Goal: Contribute content: Contribute content

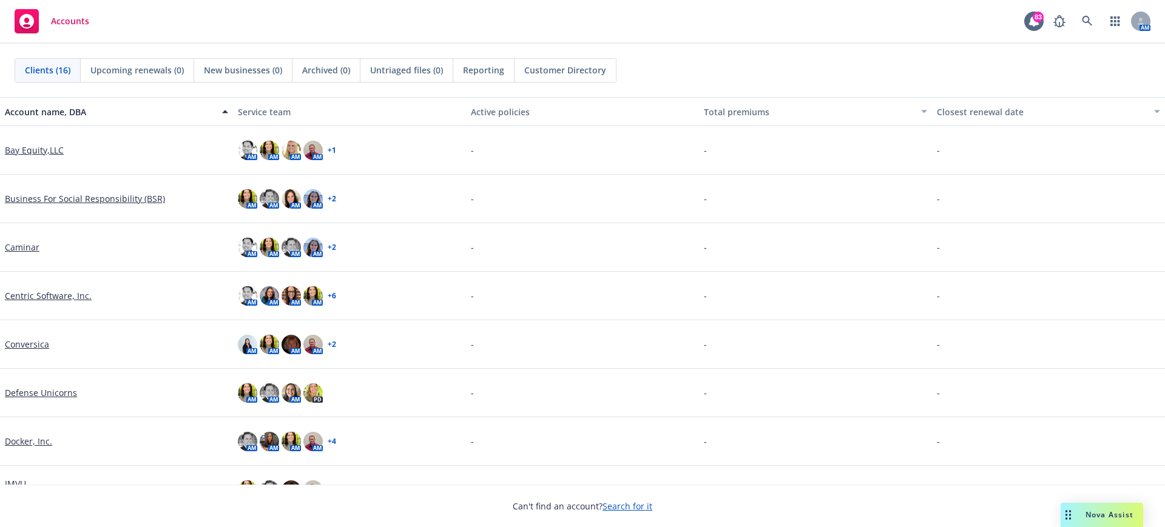
click at [21, 438] on link "Docker, Inc." at bounding box center [28, 441] width 47 height 13
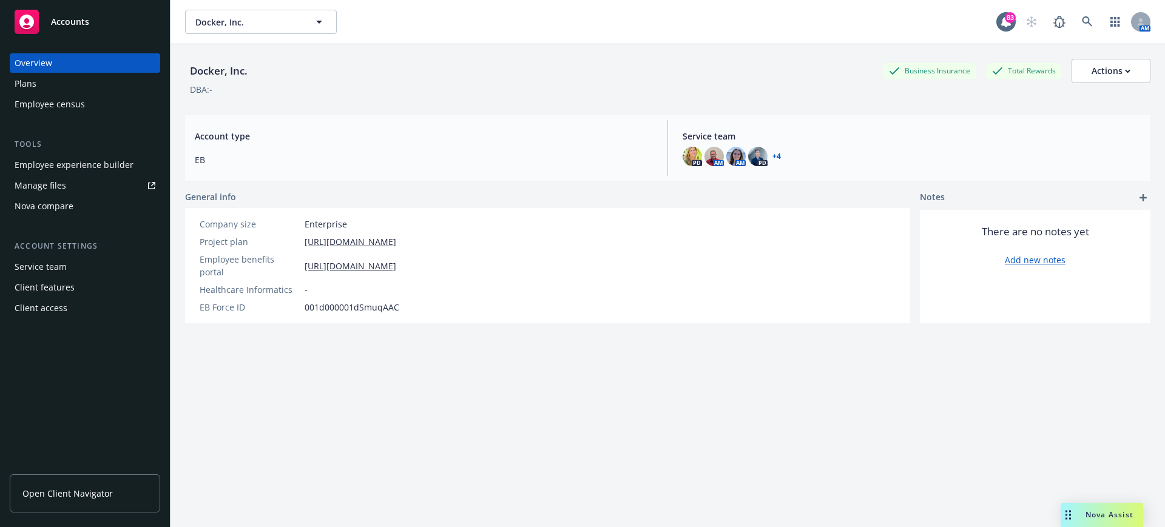
click at [48, 185] on div "Manage files" at bounding box center [41, 185] width 52 height 19
click at [74, 490] on span "Open Client Navigator" at bounding box center [67, 493] width 90 height 13
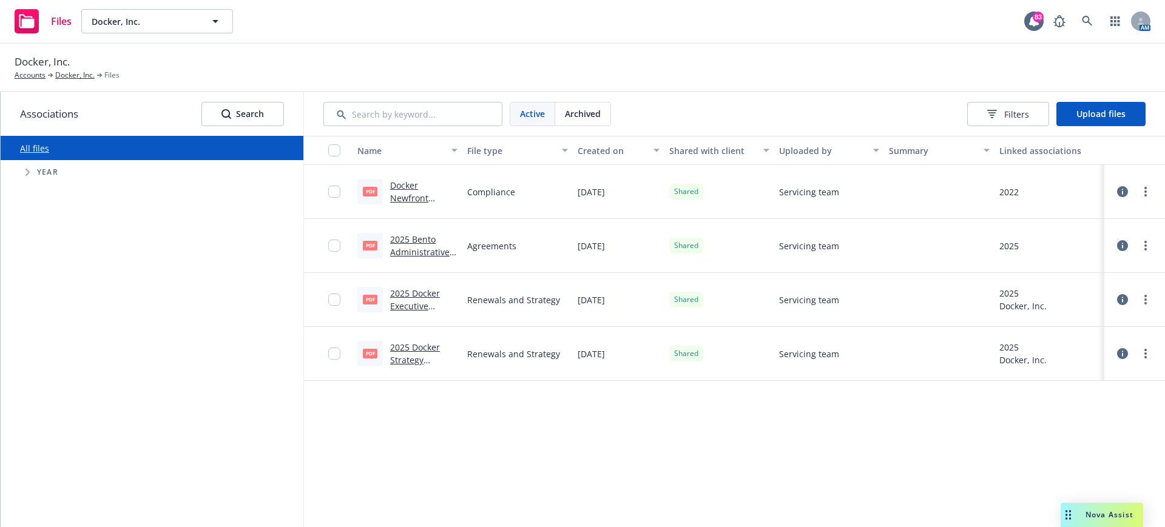
click at [29, 167] on span "Tree Example" at bounding box center [27, 172] width 19 height 19
click at [1108, 116] on span "Upload files" at bounding box center [1101, 114] width 49 height 12
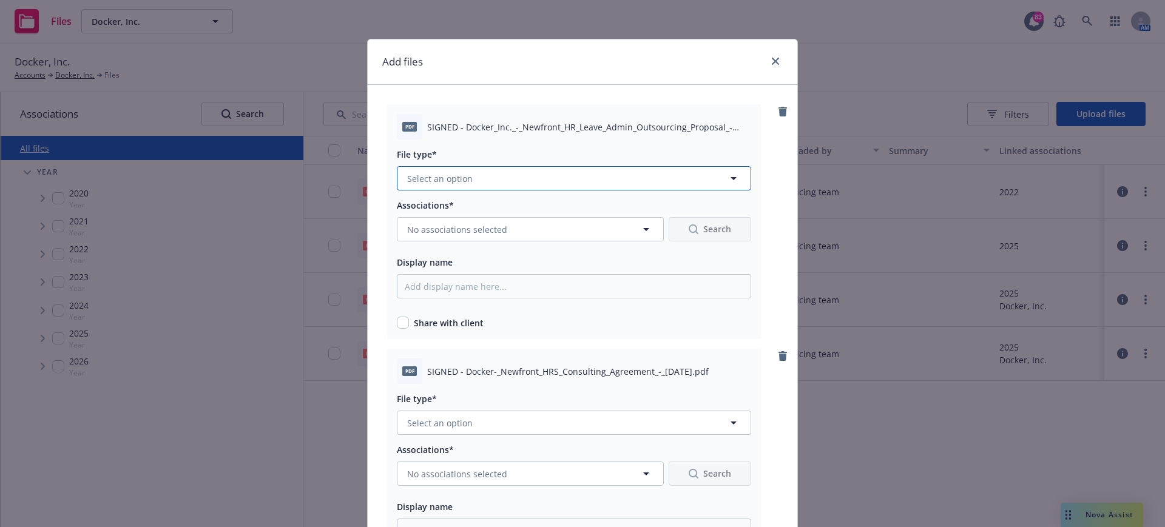
click at [450, 177] on span "Select an option" at bounding box center [440, 178] width 66 height 13
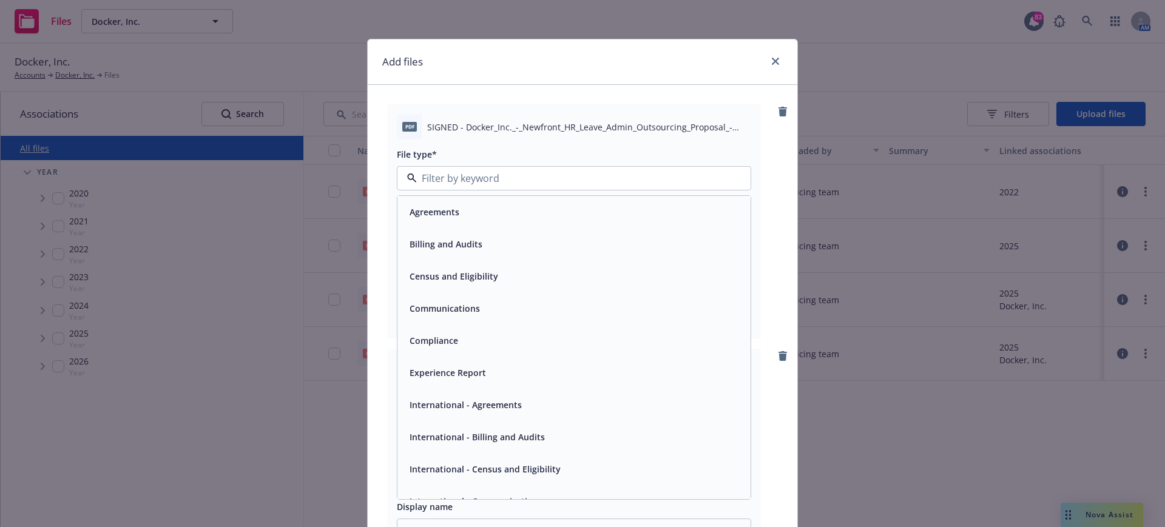
click at [454, 226] on div "Agreements" at bounding box center [573, 212] width 353 height 32
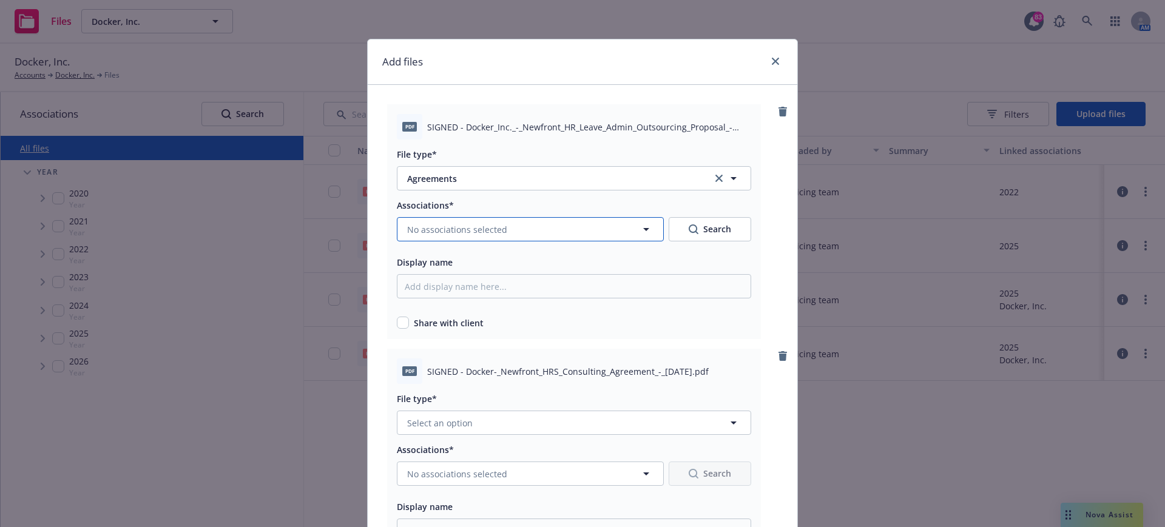
click at [643, 230] on icon "button" at bounding box center [646, 229] width 6 height 3
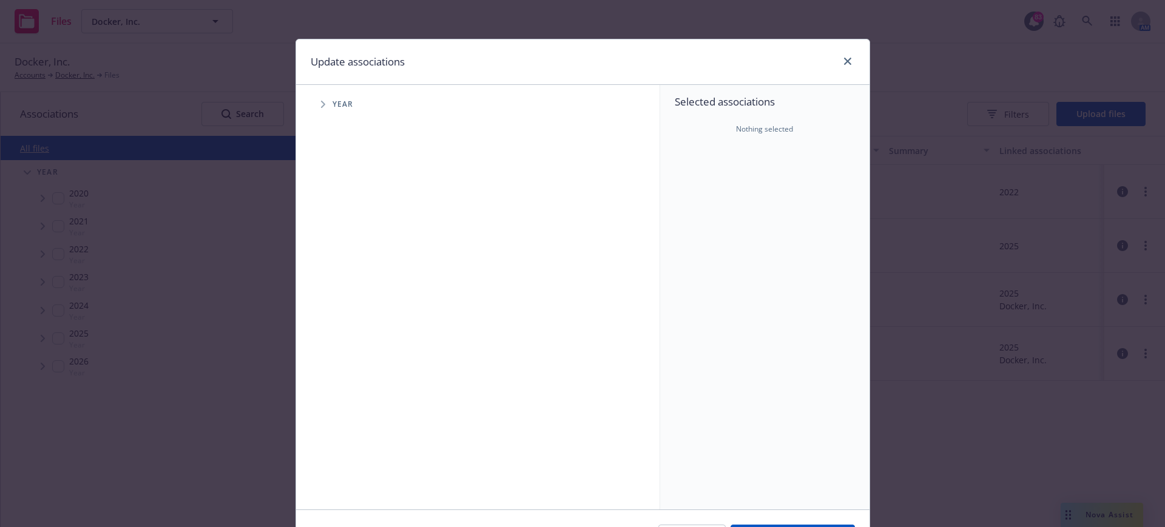
click at [321, 107] on icon "Tree Example" at bounding box center [323, 104] width 5 height 7
click at [349, 272] on input "Tree Example" at bounding box center [354, 271] width 12 height 12
checkbox input "true"
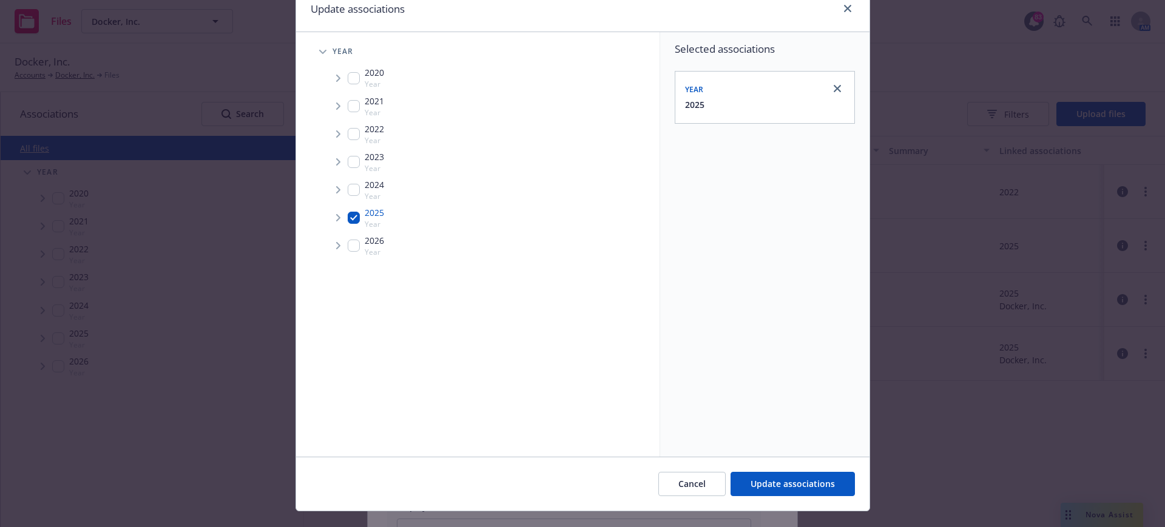
scroll to position [76, 0]
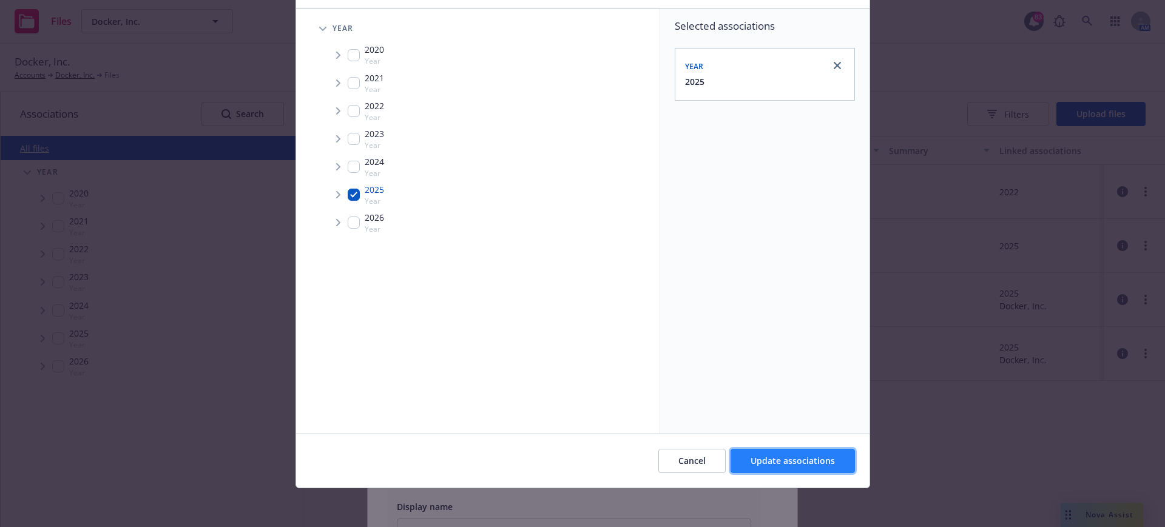
click at [775, 458] on span "Update associations" at bounding box center [793, 461] width 84 height 12
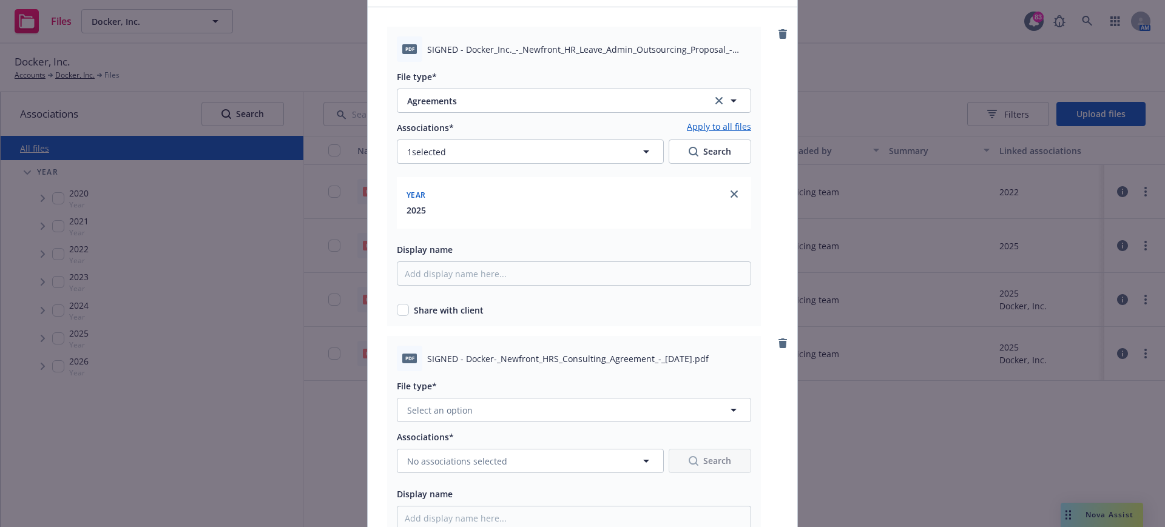
scroll to position [152, 0]
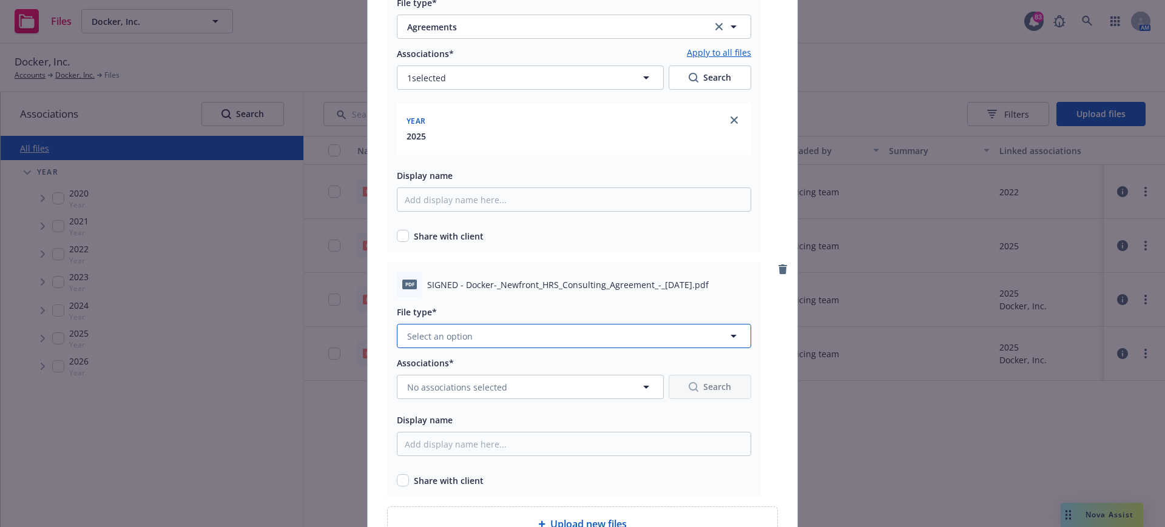
click at [717, 339] on button "Select an option" at bounding box center [574, 336] width 354 height 24
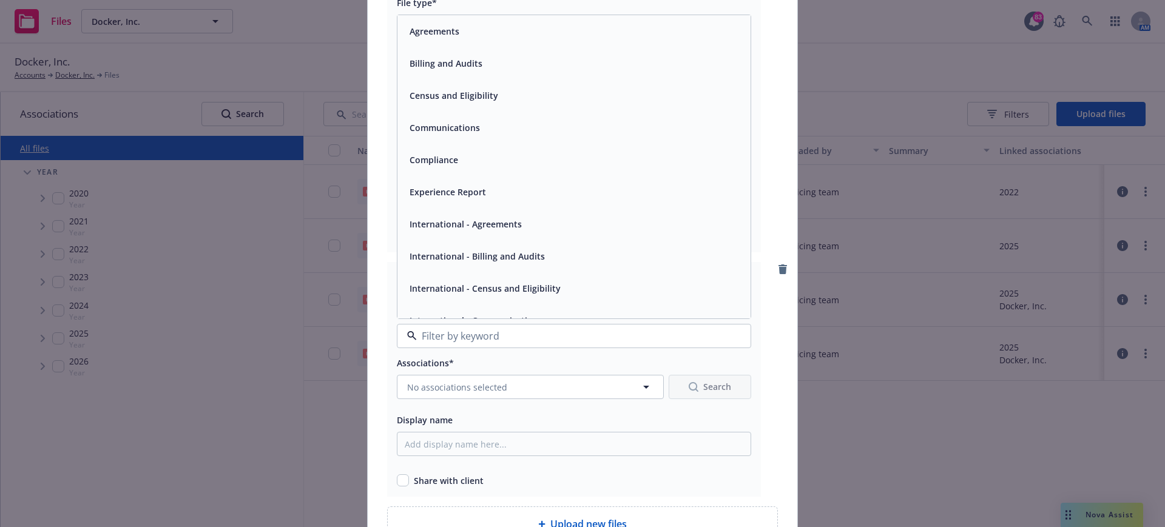
click at [425, 37] on span "Agreements" at bounding box center [435, 31] width 50 height 13
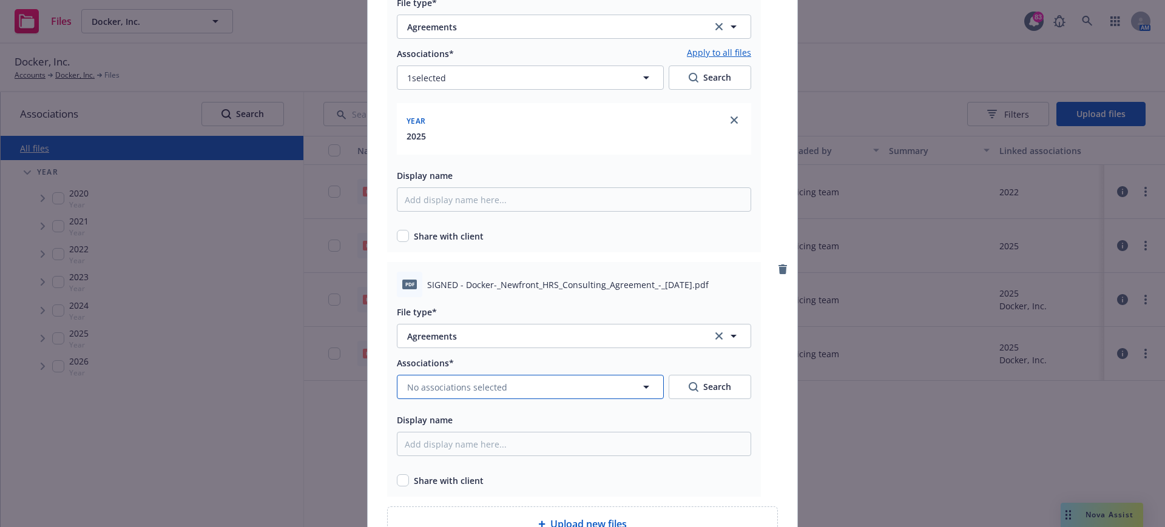
click at [648, 384] on icon "button" at bounding box center [646, 387] width 15 height 15
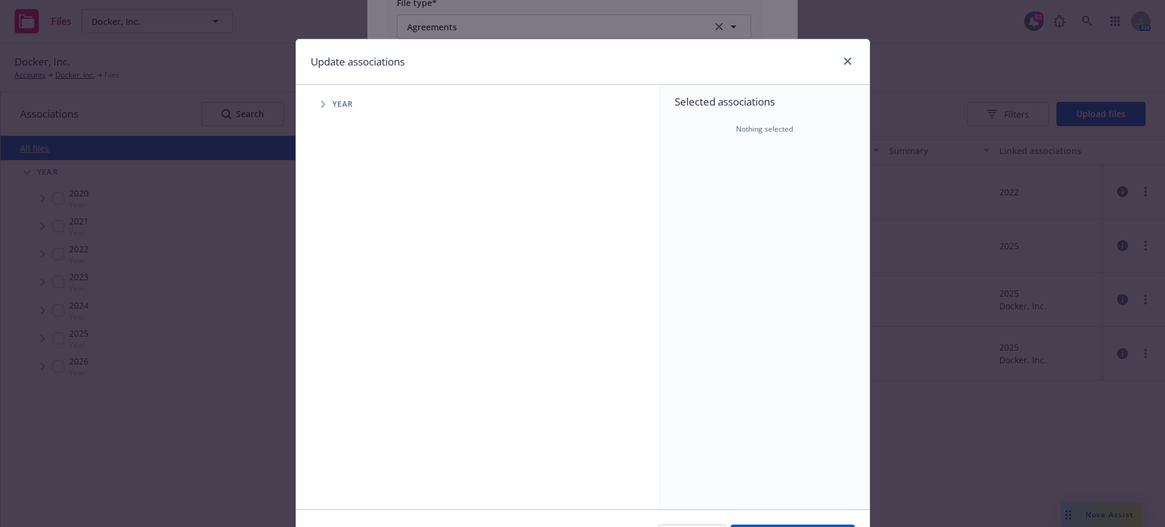
click at [325, 101] on span "Tree Example" at bounding box center [322, 104] width 19 height 19
click at [348, 263] on div "2025 Year" at bounding box center [366, 270] width 36 height 23
checkbox input "true"
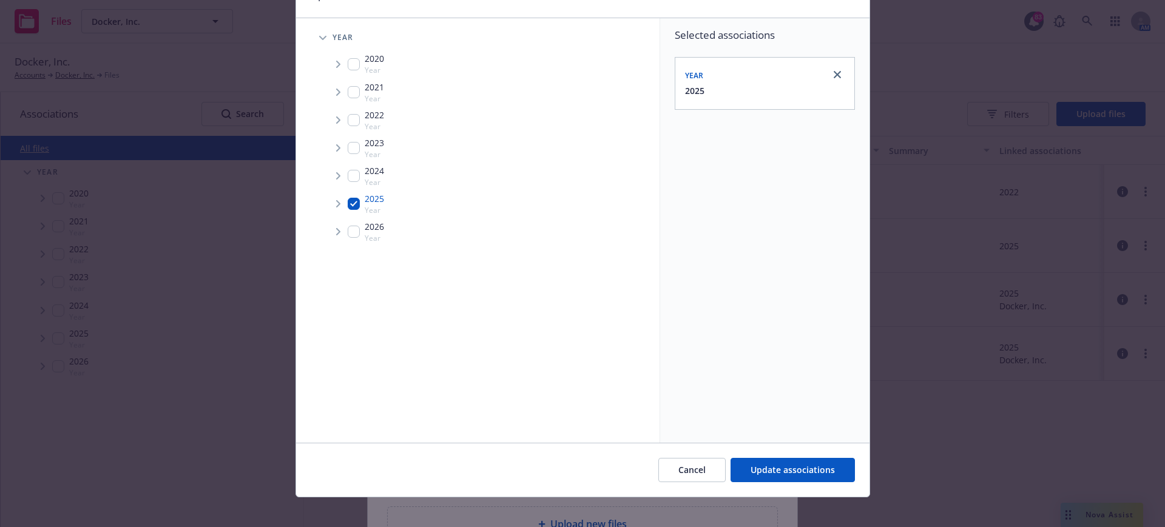
scroll to position [76, 0]
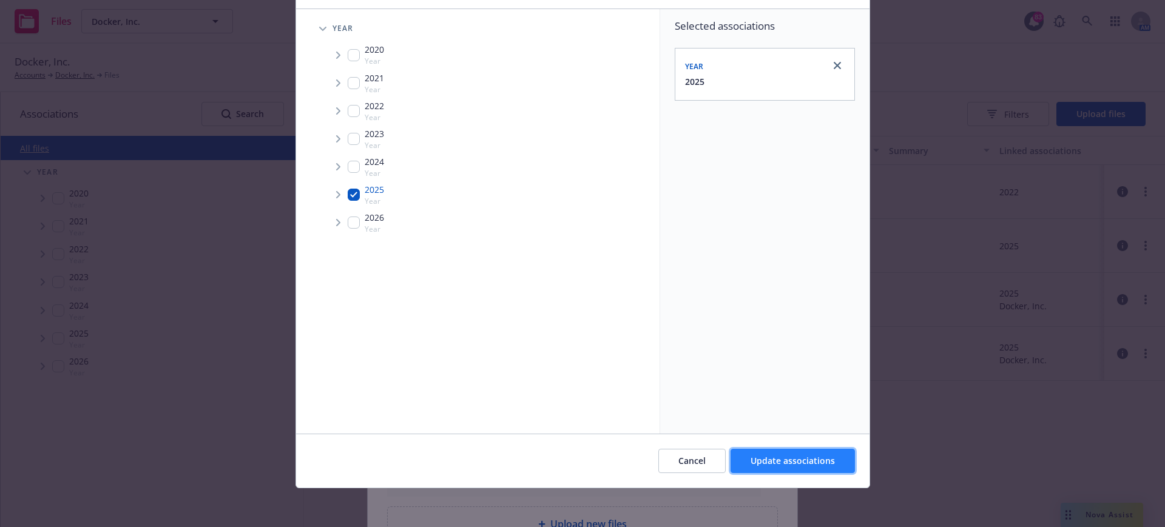
click at [817, 464] on span "Update associations" at bounding box center [793, 461] width 84 height 12
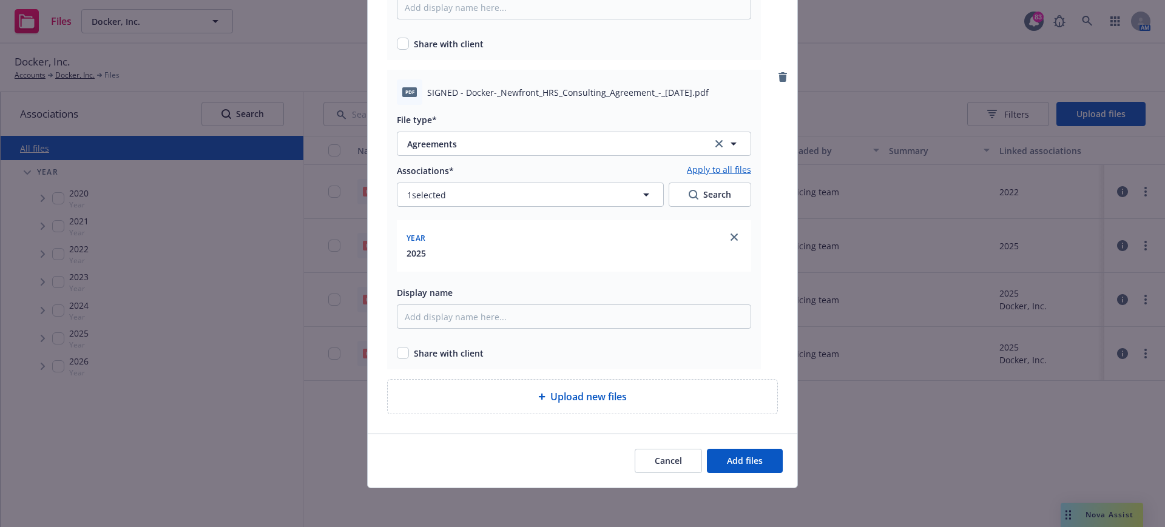
scroll to position [268, 0]
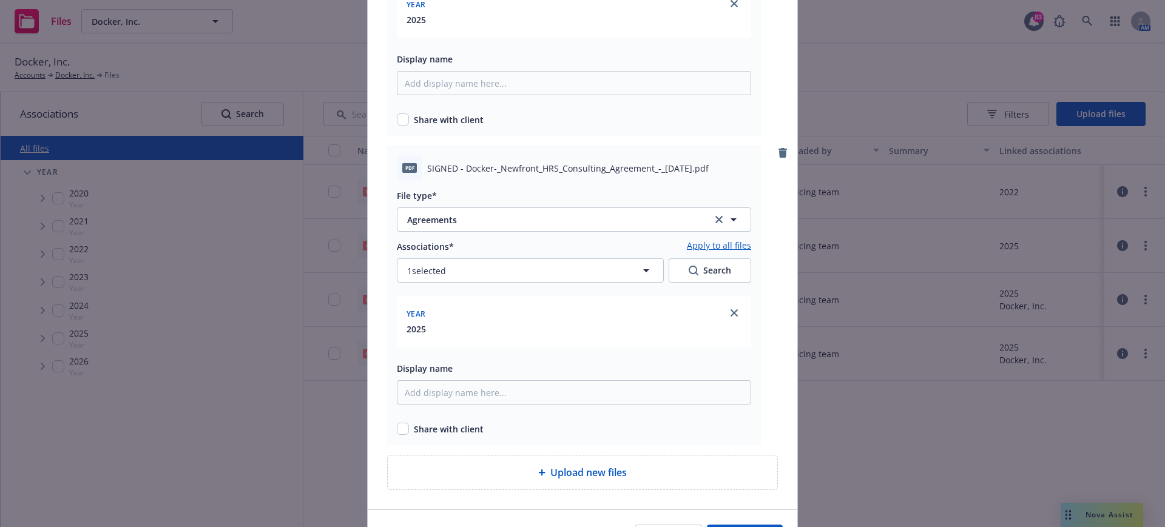
click at [407, 123] on div "Share with client" at bounding box center [574, 119] width 354 height 13
click at [397, 125] on input "checkbox" at bounding box center [403, 119] width 12 height 12
checkbox input "true"
click at [399, 427] on input "checkbox" at bounding box center [403, 429] width 12 height 12
checkbox input "true"
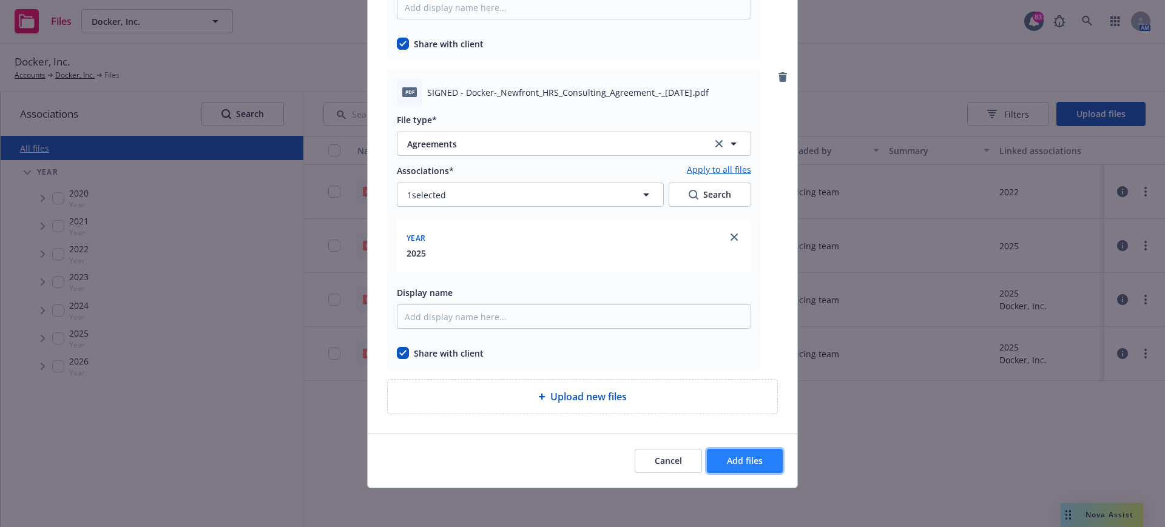
click at [733, 455] on span "Add files" at bounding box center [745, 461] width 36 height 12
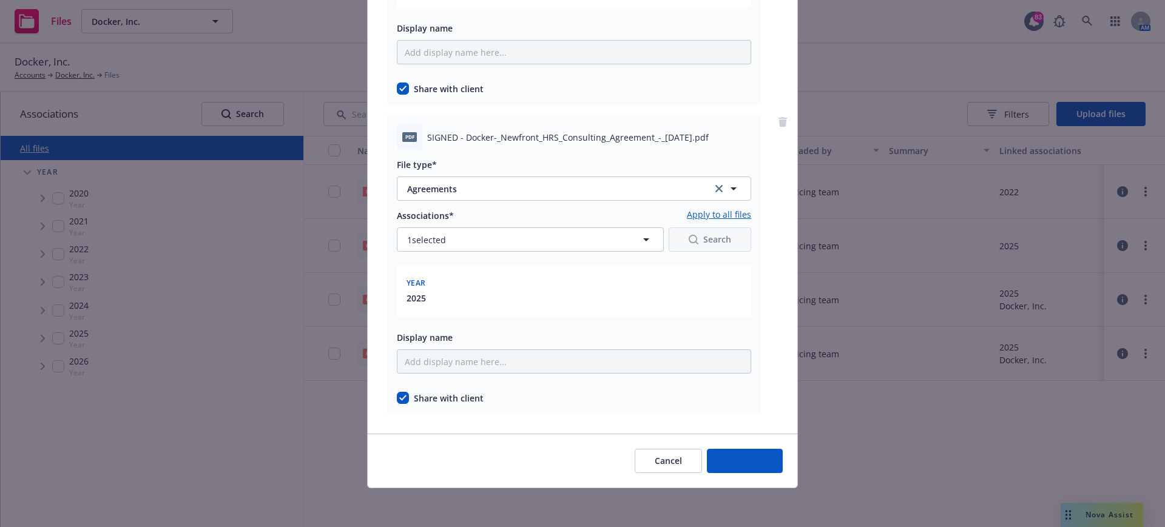
scroll to position [299, 0]
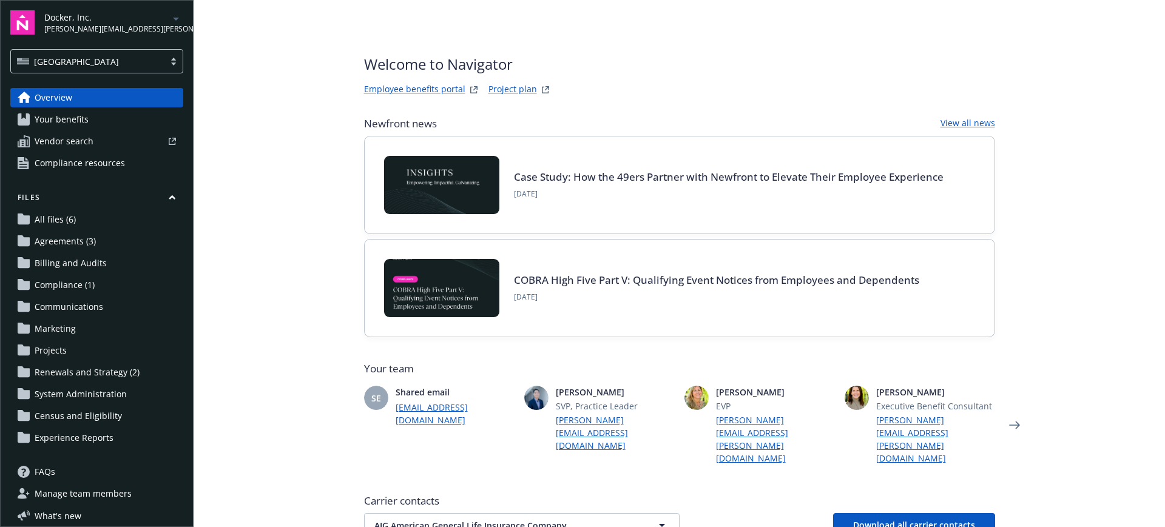
click at [67, 236] on span "Agreements (3)" at bounding box center [65, 241] width 61 height 19
